Goal: Task Accomplishment & Management: Use online tool/utility

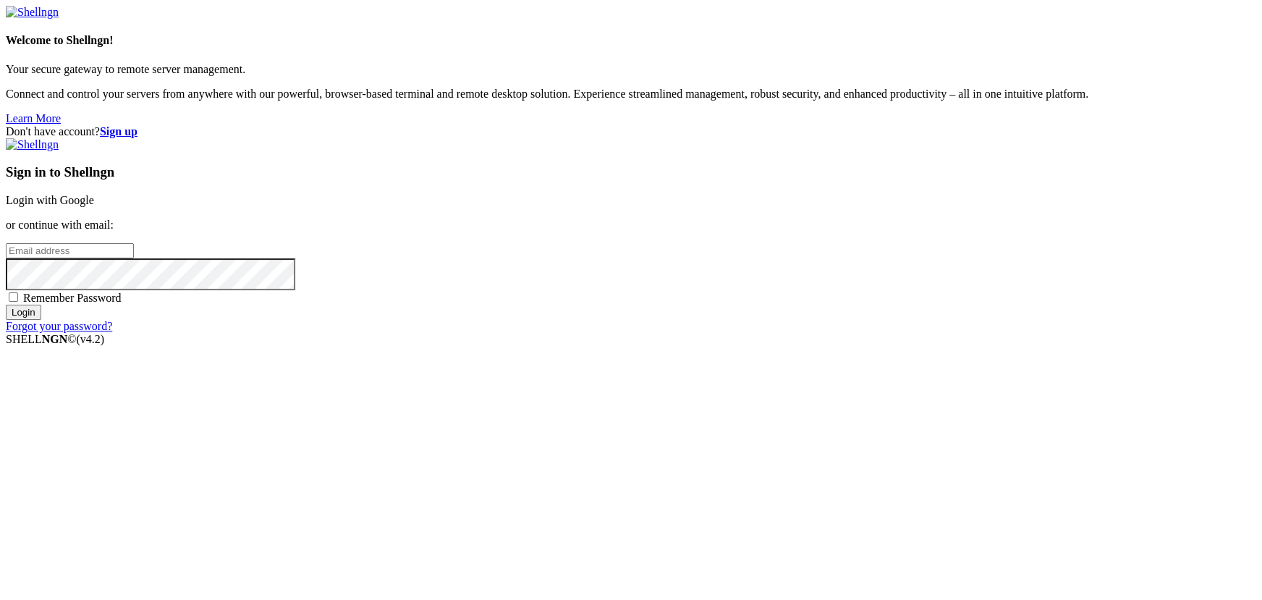
click at [94, 206] on link "Login with Google" at bounding box center [50, 200] width 88 height 12
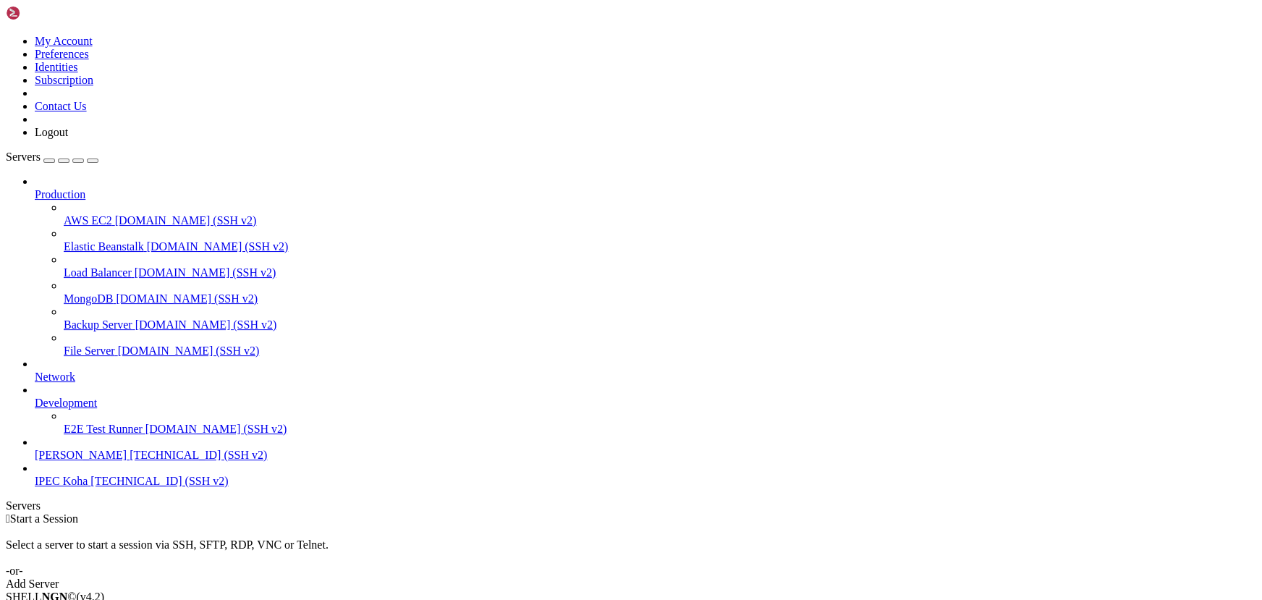
click at [6, 35] on icon at bounding box center [6, 35] width 0 height 0
click at [68, 138] on link "Logout" at bounding box center [51, 132] width 33 height 12
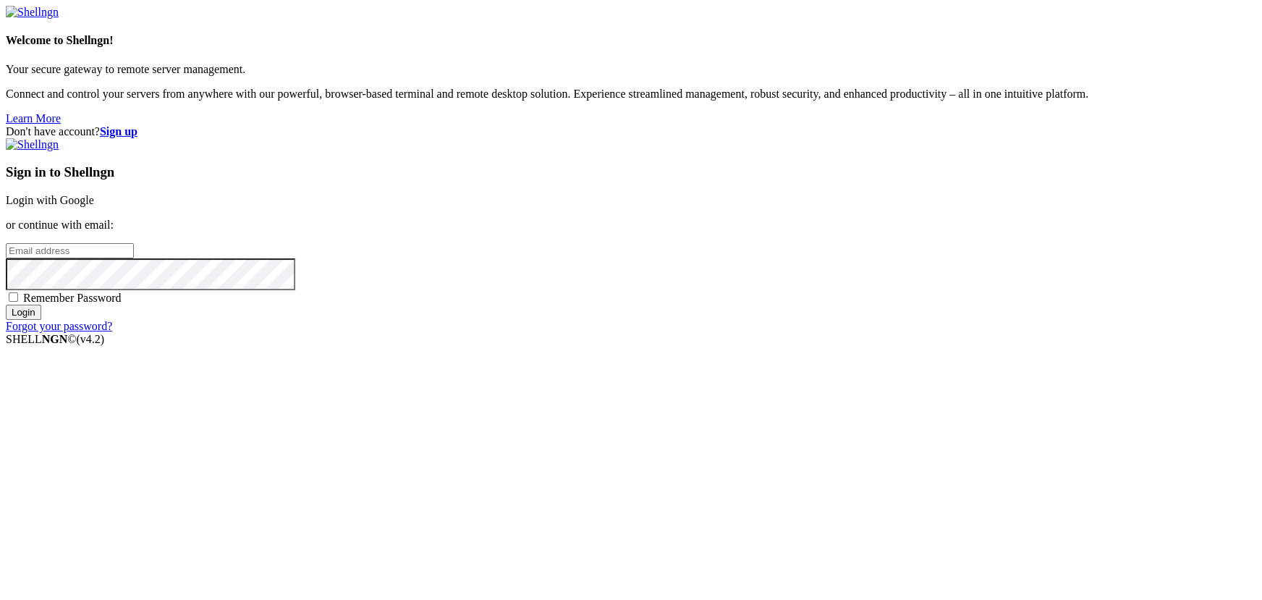
click at [94, 206] on link "Login with Google" at bounding box center [50, 200] width 88 height 12
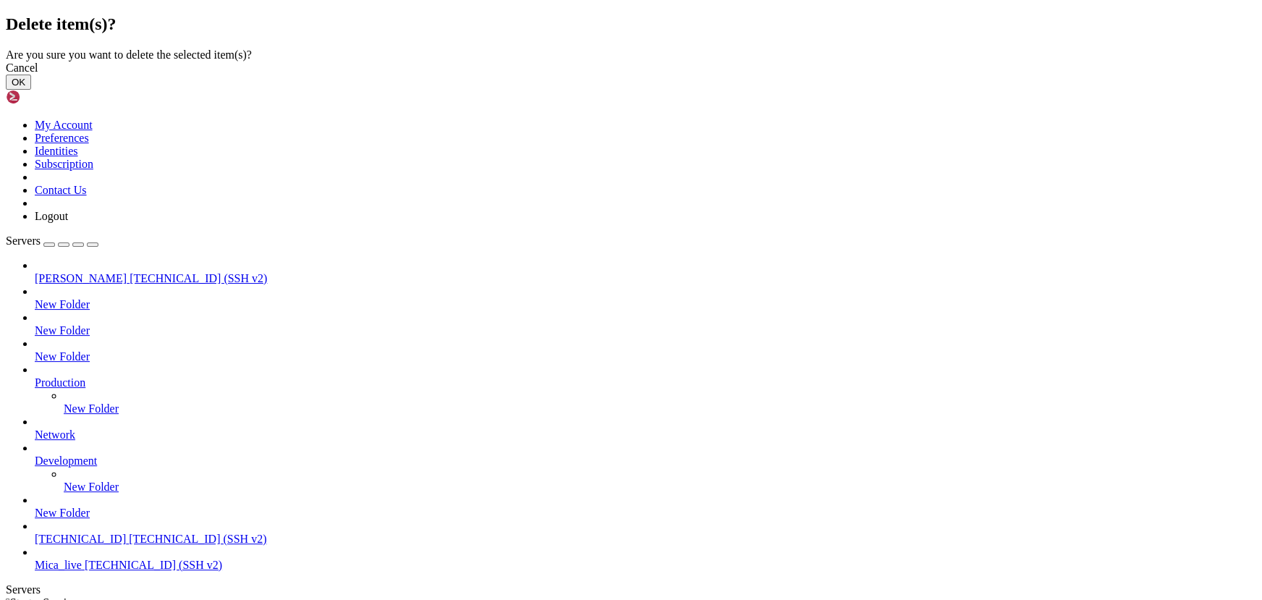
click at [31, 90] on button "OK" at bounding box center [18, 82] width 25 height 15
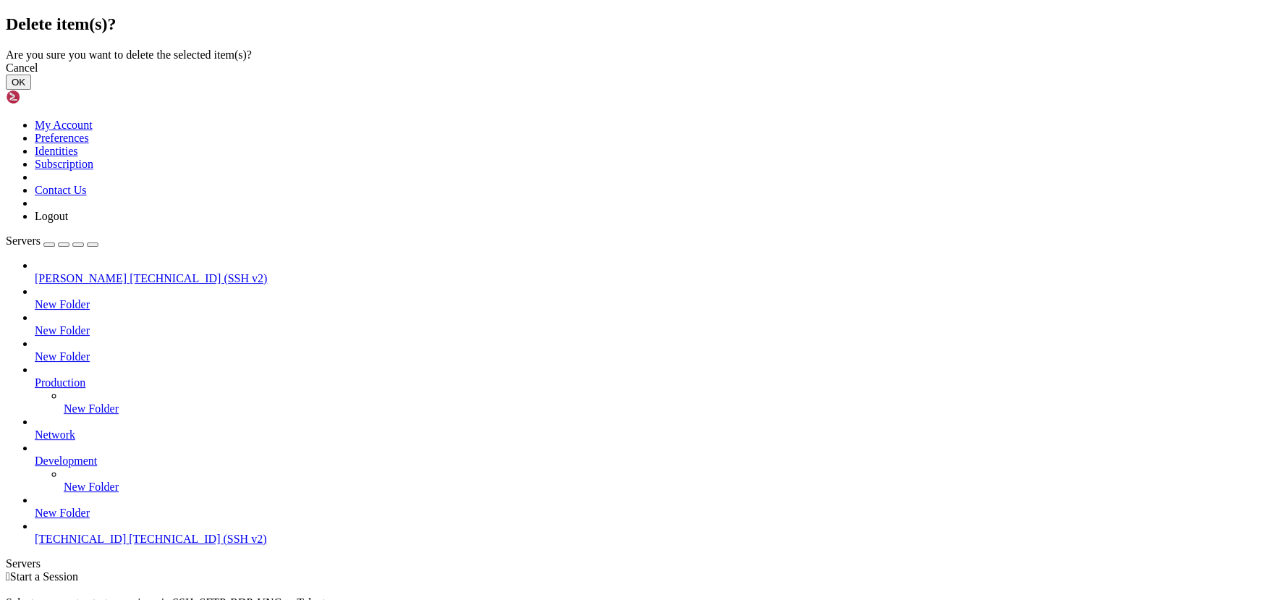
click at [31, 90] on button "OK" at bounding box center [18, 82] width 25 height 15
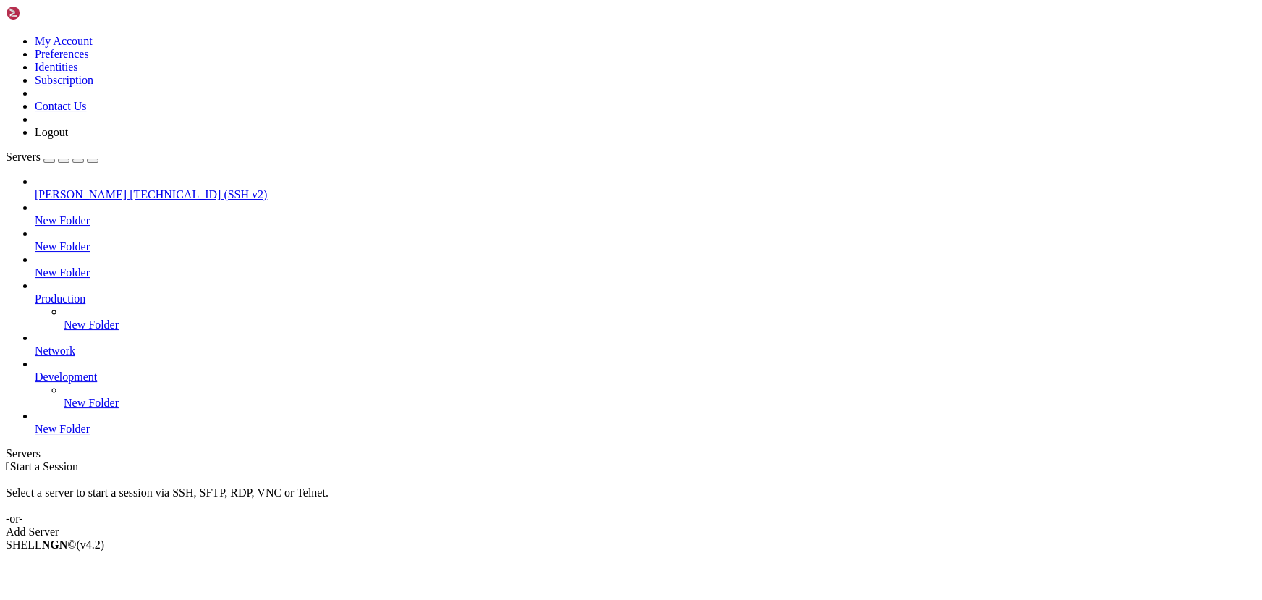
click at [721, 460] on div " Start a Session Select a server to start a session via SSH, SFTP, RDP, VNC or…" at bounding box center [631, 499] width 1250 height 78
click at [720, 525] on div "Add Server" at bounding box center [631, 531] width 1250 height 13
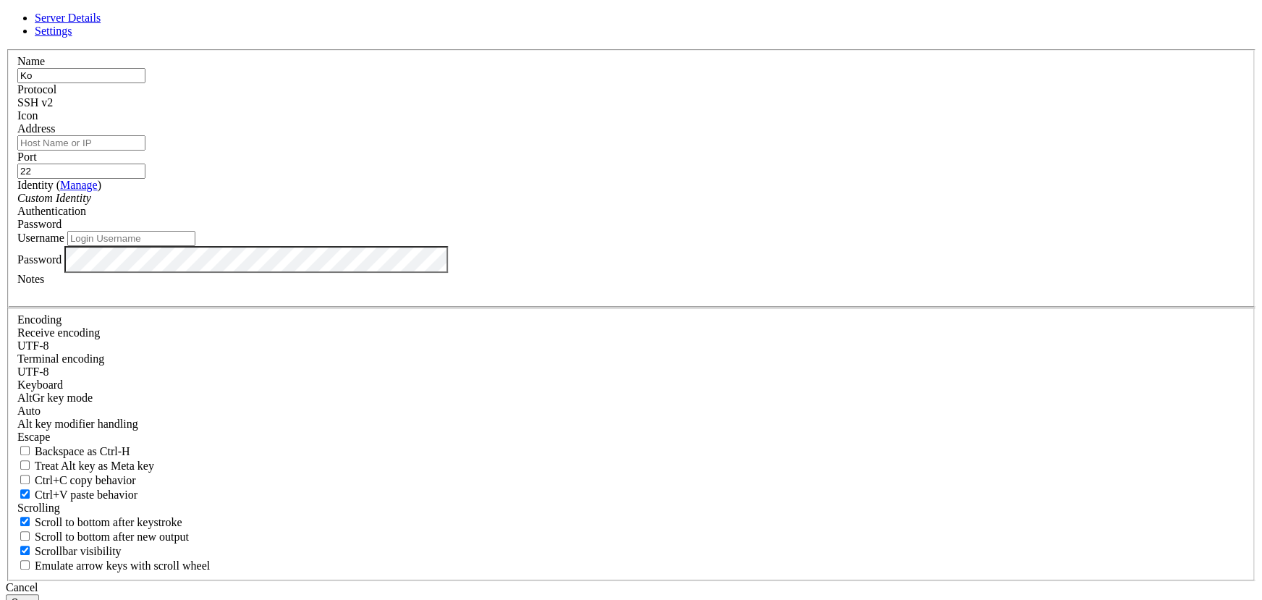
type input "Koha-[PERSON_NAME]"
click at [195, 246] on input "Username" at bounding box center [131, 238] width 128 height 15
click at [145, 150] on input "Address" at bounding box center [81, 142] width 128 height 15
paste input "[TECHNICAL_ID]"
type input "[TECHNICAL_ID]"
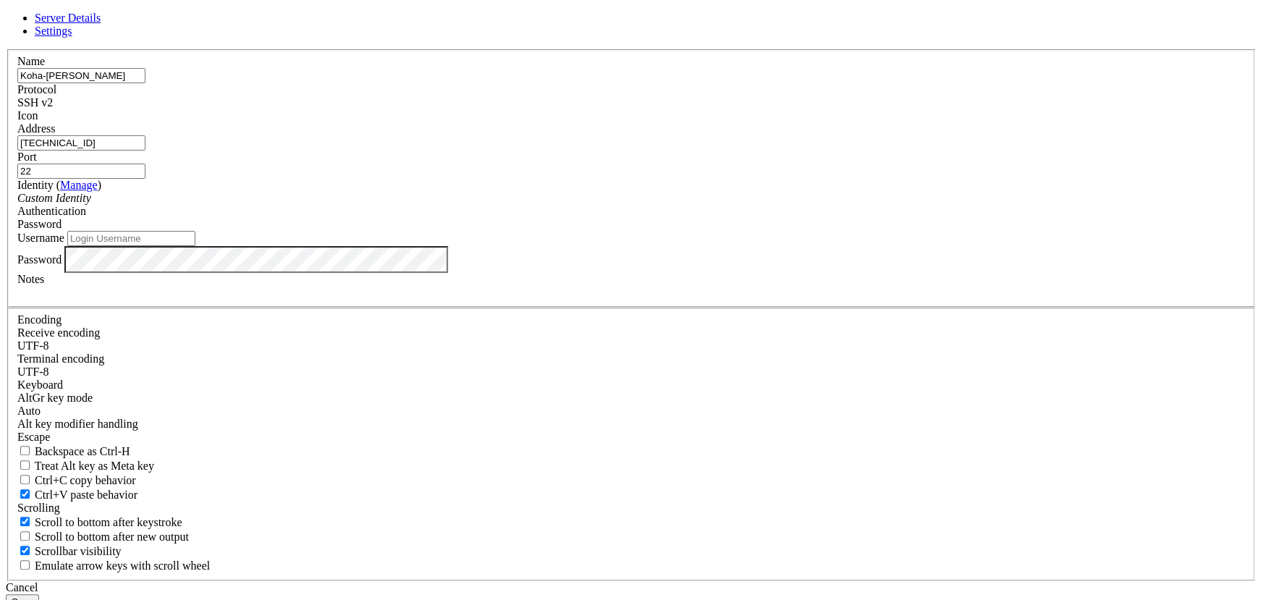
click at [195, 246] on input "Username" at bounding box center [131, 238] width 128 height 15
type input "ubuntu"
click at [39, 594] on button "Save" at bounding box center [22, 601] width 33 height 15
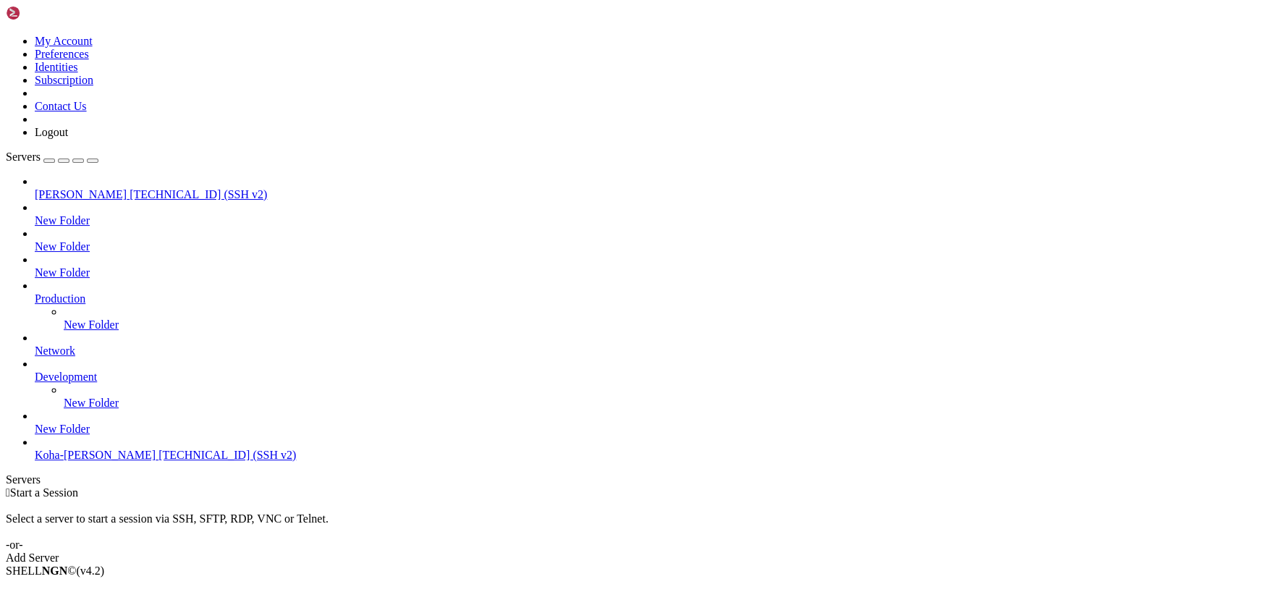
click at [101, 462] on link "Koha-[PERSON_NAME] [TECHNICAL_ID] (SSH v2)" at bounding box center [645, 455] width 1221 height 13
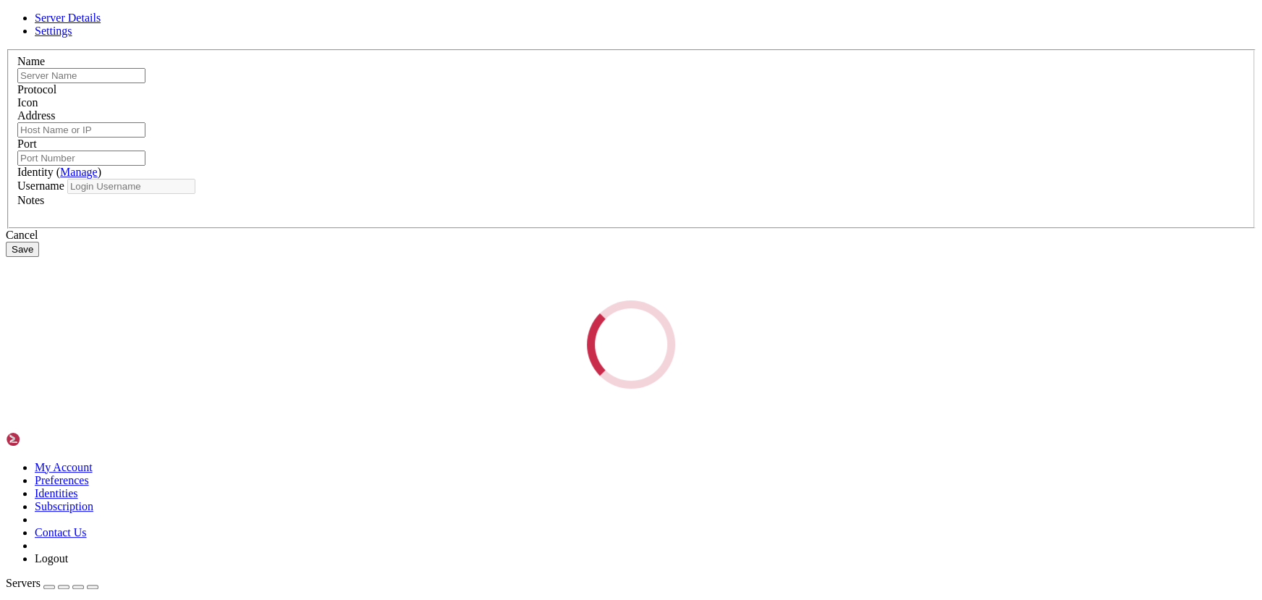
type input "Koha-[PERSON_NAME]"
type input "[TECHNICAL_ID]"
type input "22"
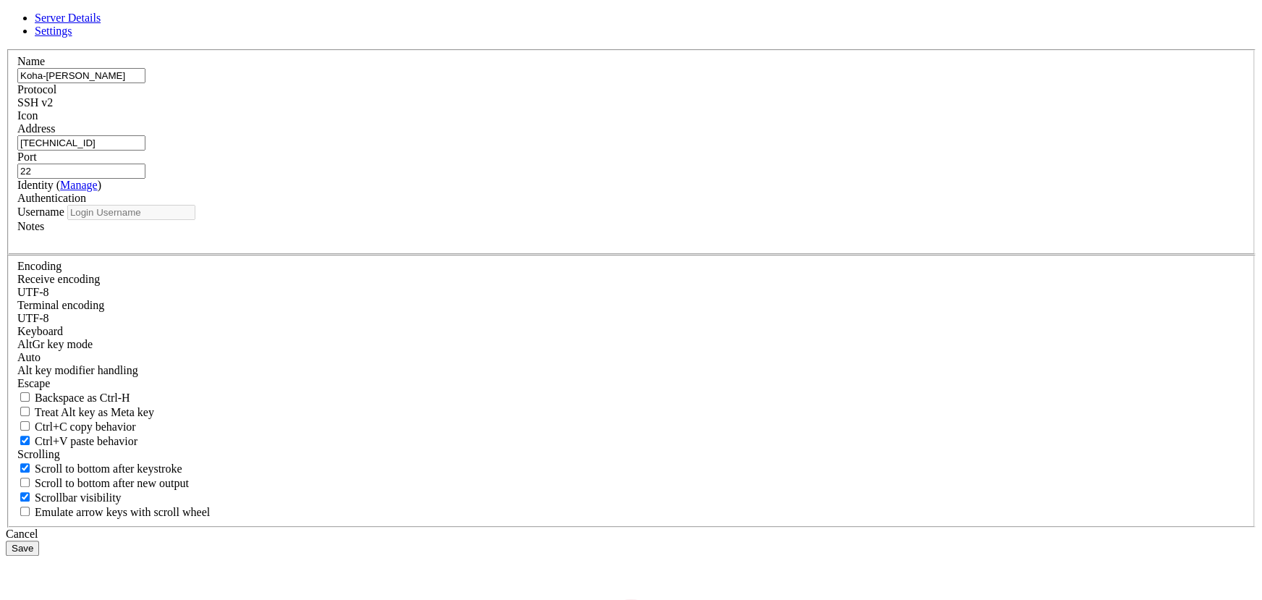
type input "ubuntu"
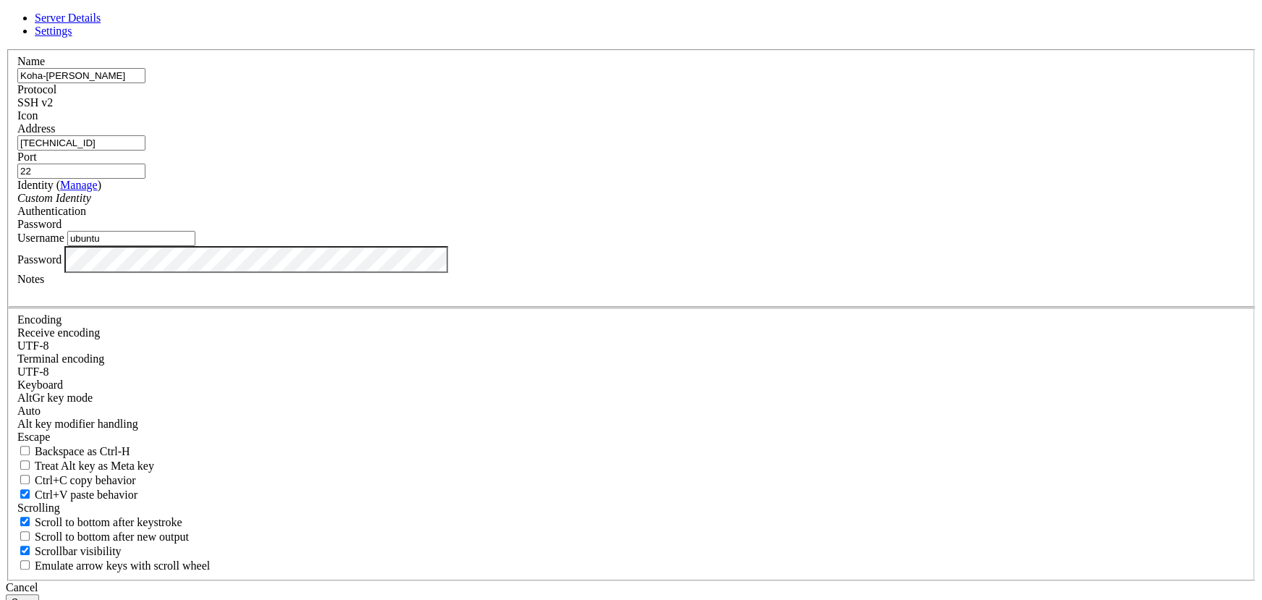
click at [39, 594] on button "Save" at bounding box center [22, 601] width 33 height 15
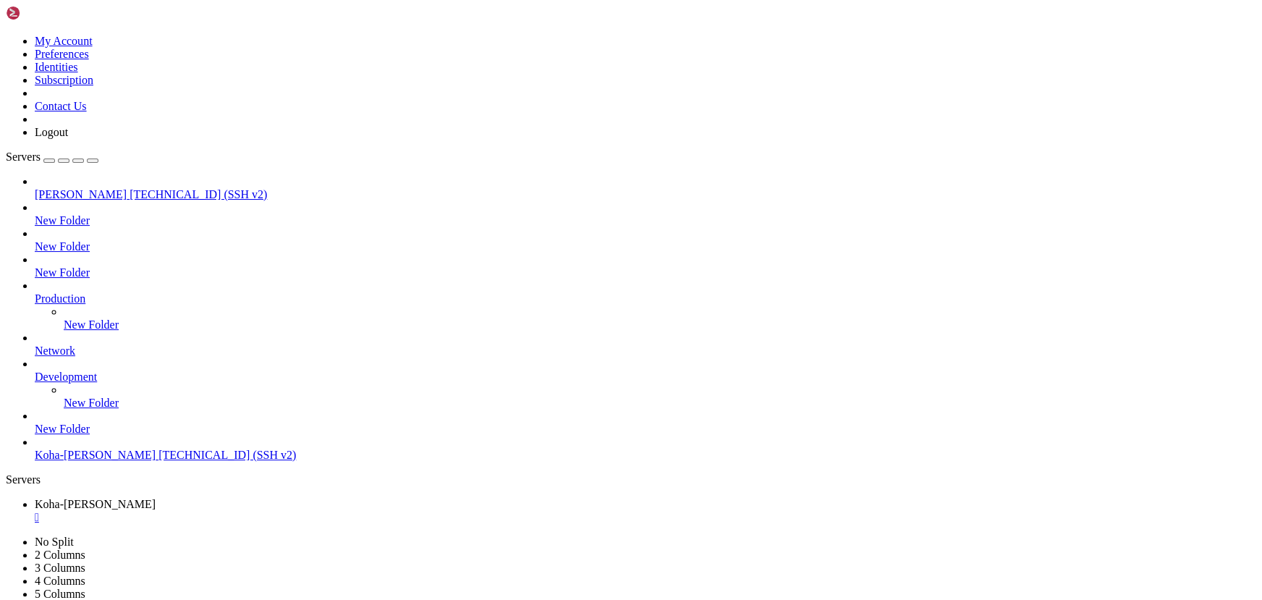
click at [158, 461] on span "[TECHNICAL_ID] (SSH v2)" at bounding box center [226, 455] width 137 height 12
click at [294, 511] on div "" at bounding box center [645, 517] width 1221 height 13
click at [297, 511] on div "" at bounding box center [645, 517] width 1221 height 13
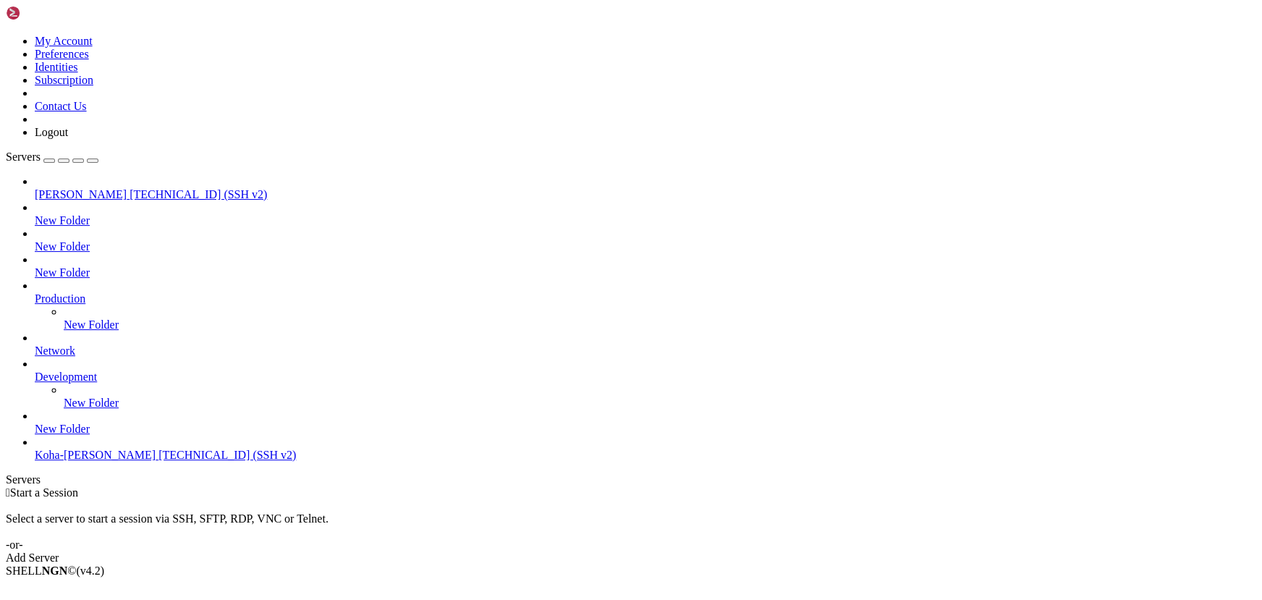
click at [35, 449] on icon at bounding box center [35, 449] width 0 height 0
click at [158, 461] on span "[TECHNICAL_ID] (SSH v2)" at bounding box center [226, 455] width 137 height 12
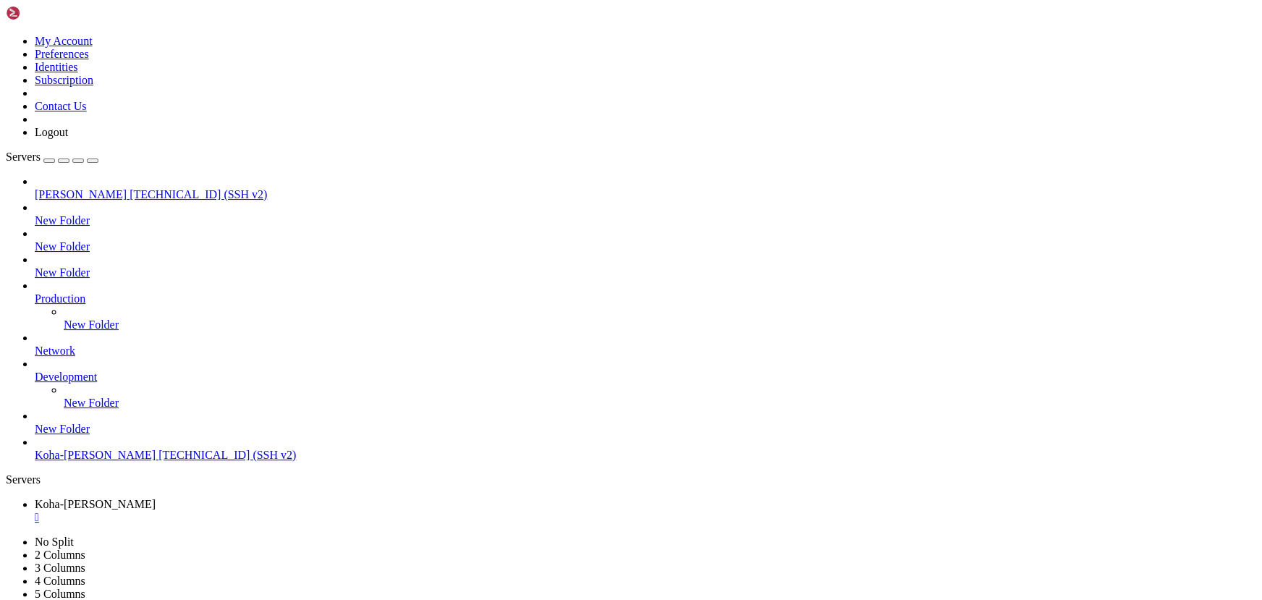
scroll to position [73, 0]
drag, startPoint x: 67, startPoint y: 1086, endPoint x: 238, endPoint y: 1096, distance: 171.8
drag, startPoint x: 168, startPoint y: 1115, endPoint x: 289, endPoint y: 1145, distance: 125.1
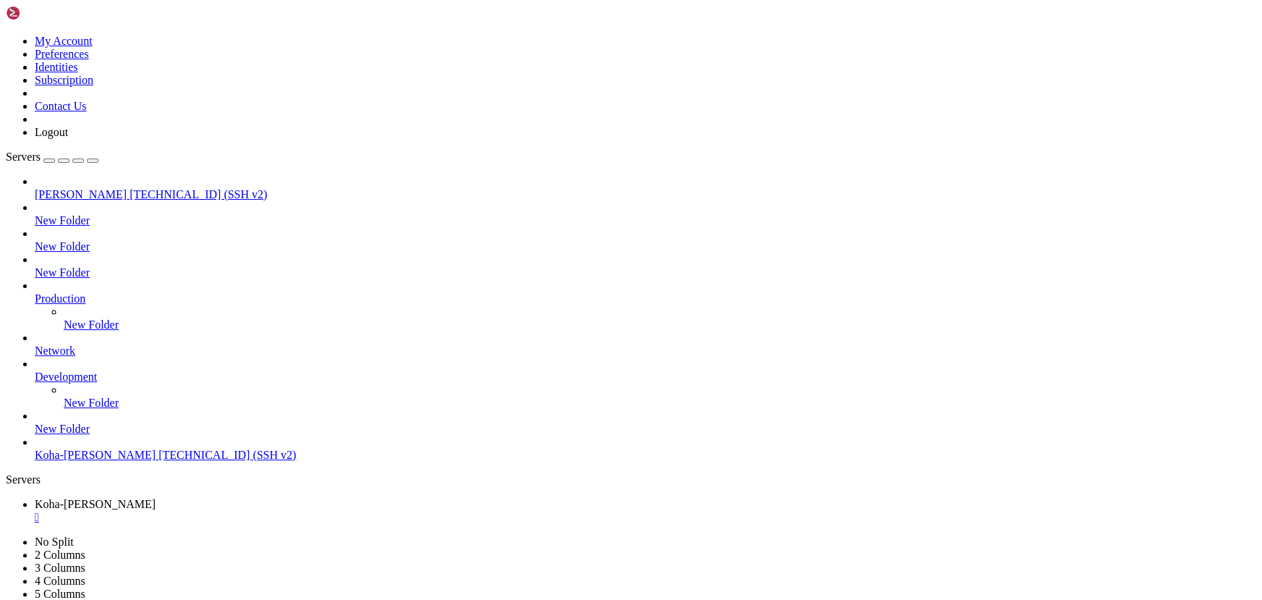
drag, startPoint x: 114, startPoint y: 1103, endPoint x: 86, endPoint y: 1109, distance: 28.8
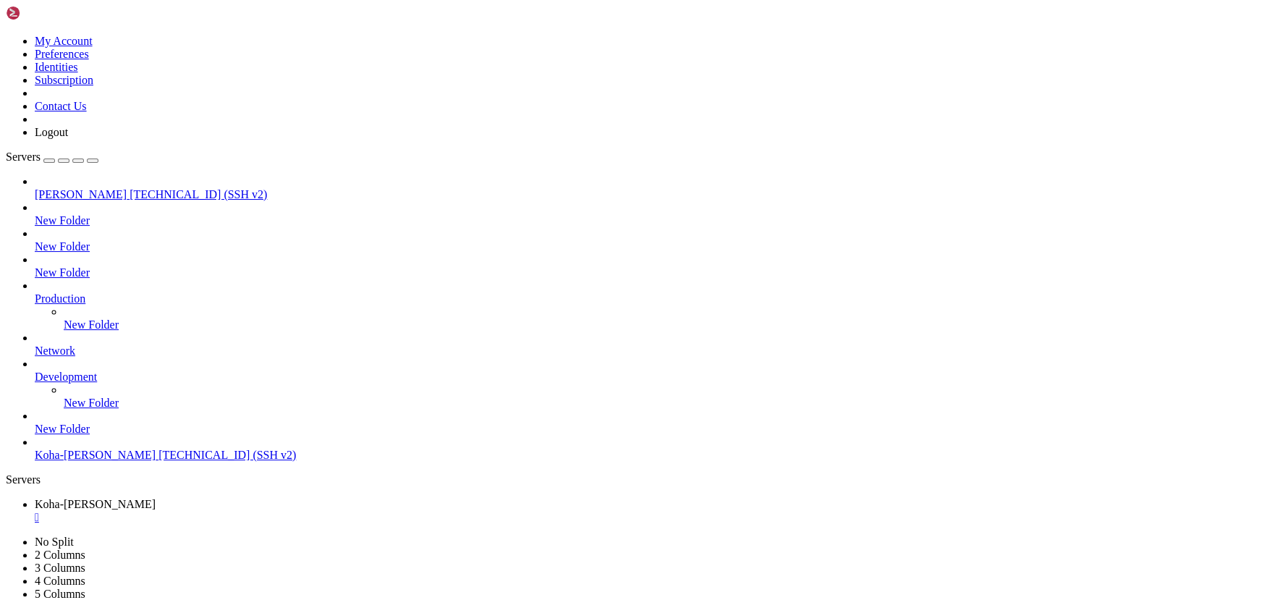
click at [299, 511] on div "" at bounding box center [645, 517] width 1221 height 13
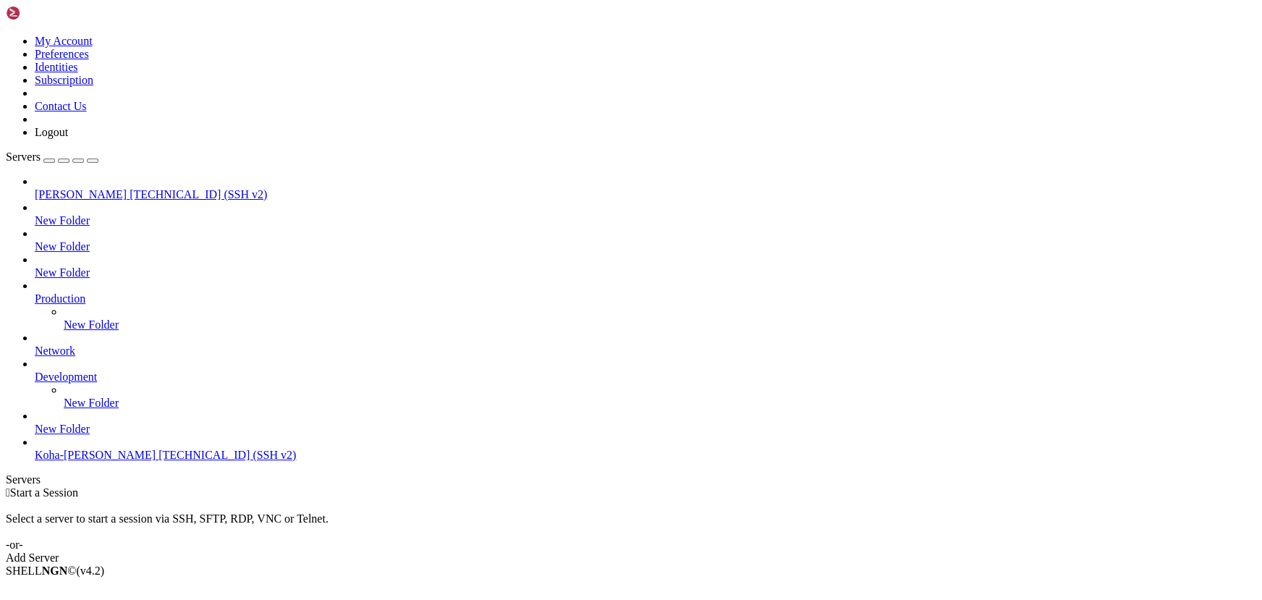
click at [158, 461] on span "[TECHNICAL_ID] (SSH v2)" at bounding box center [226, 455] width 137 height 12
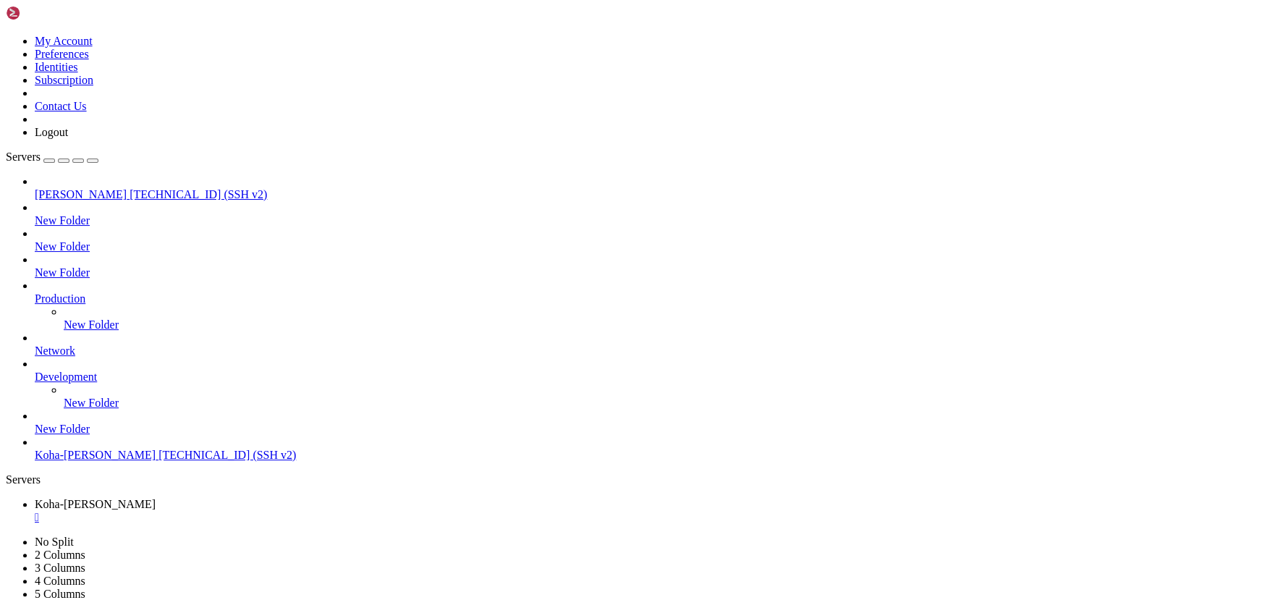
scroll to position [0, 0]
click at [297, 511] on div "" at bounding box center [645, 517] width 1221 height 13
